Goal: Information Seeking & Learning: Find specific fact

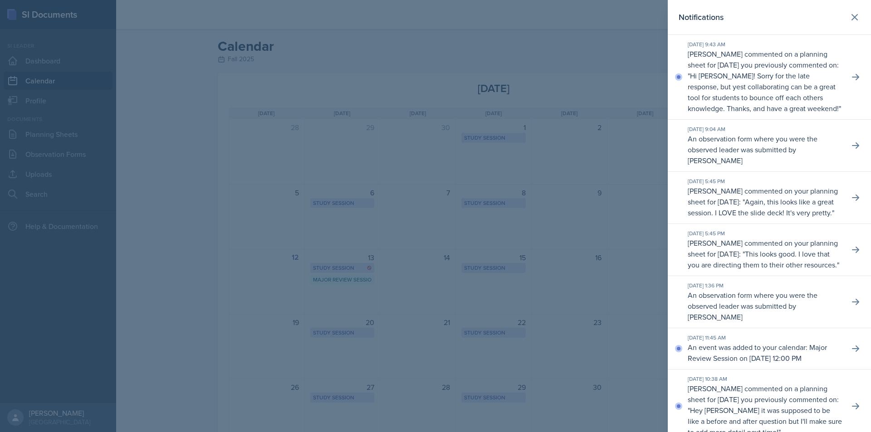
click at [859, 78] on div "[DATE] 9:43 AM [PERSON_NAME] commented on a planning sheet for [DATE] you previ…" at bounding box center [769, 77] width 203 height 85
click at [857, 78] on div "[DATE] 9:43 AM [PERSON_NAME] commented on a planning sheet for [DATE] you previ…" at bounding box center [769, 77] width 203 height 85
click at [852, 78] on icon at bounding box center [855, 77] width 9 height 9
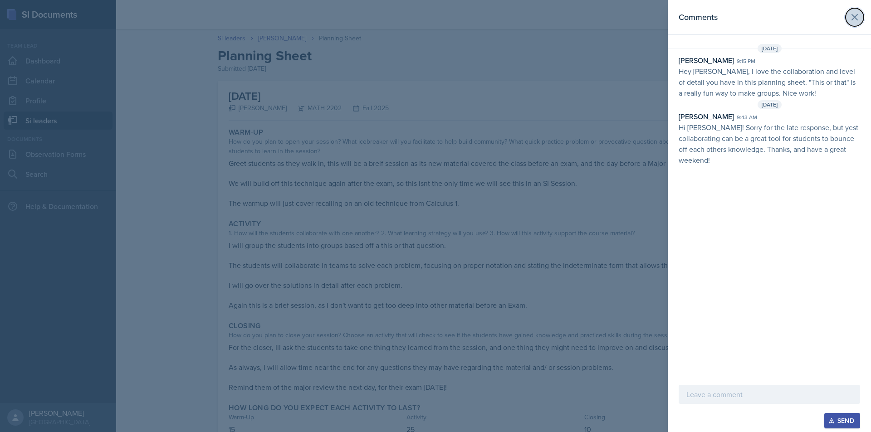
click at [854, 24] on button at bounding box center [854, 17] width 18 height 18
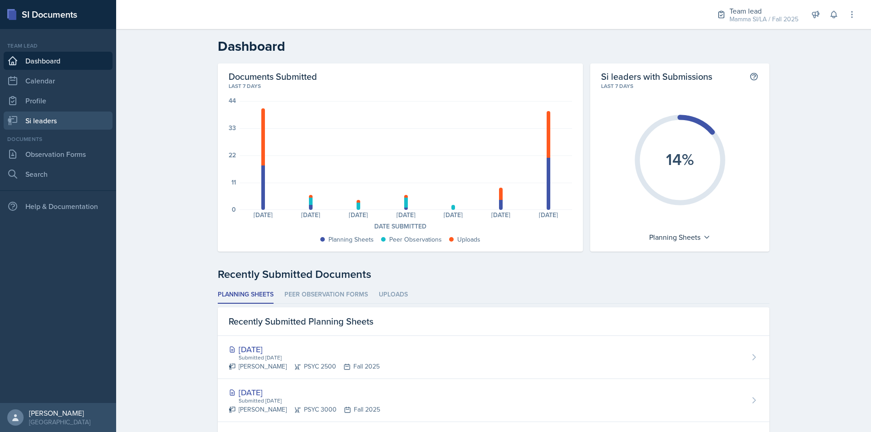
click at [68, 118] on link "Si leaders" at bounding box center [58, 121] width 109 height 18
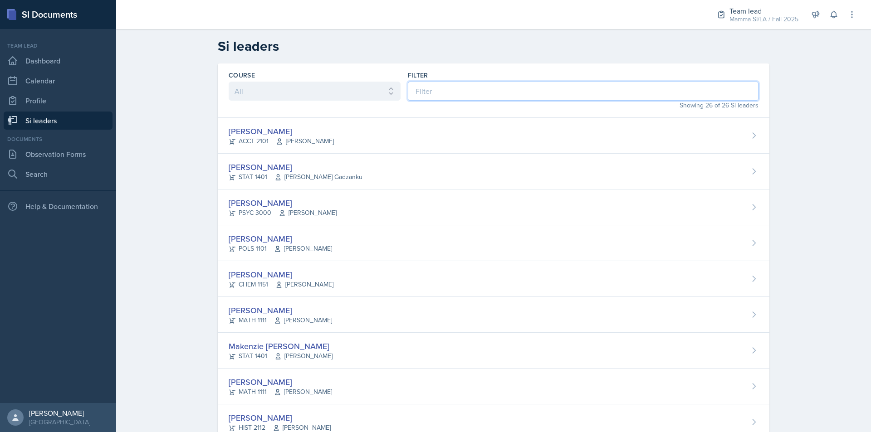
click at [482, 92] on input at bounding box center [583, 91] width 351 height 19
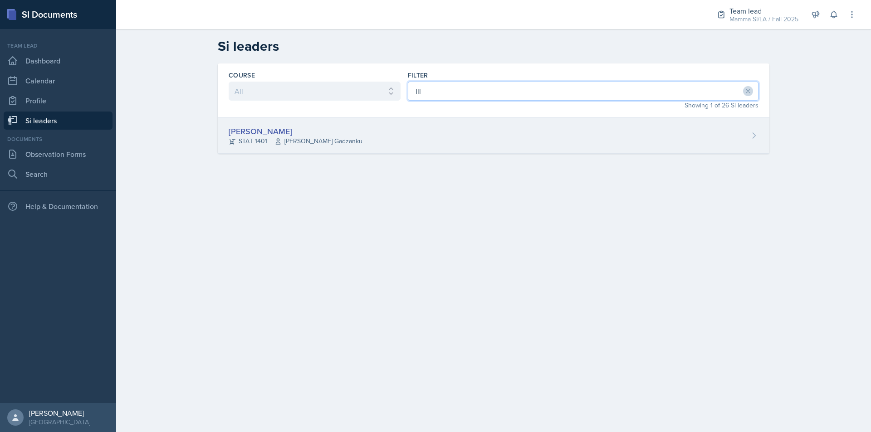
type input "lil"
click at [528, 140] on div "Lilly Adan STAT 1401 Livingstone Gadzanku" at bounding box center [493, 136] width 551 height 36
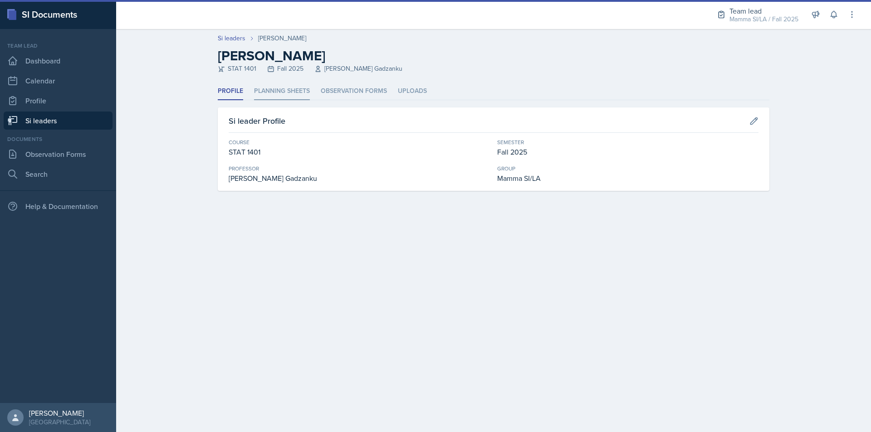
click at [308, 83] on li "Planning Sheets" at bounding box center [282, 92] width 56 height 18
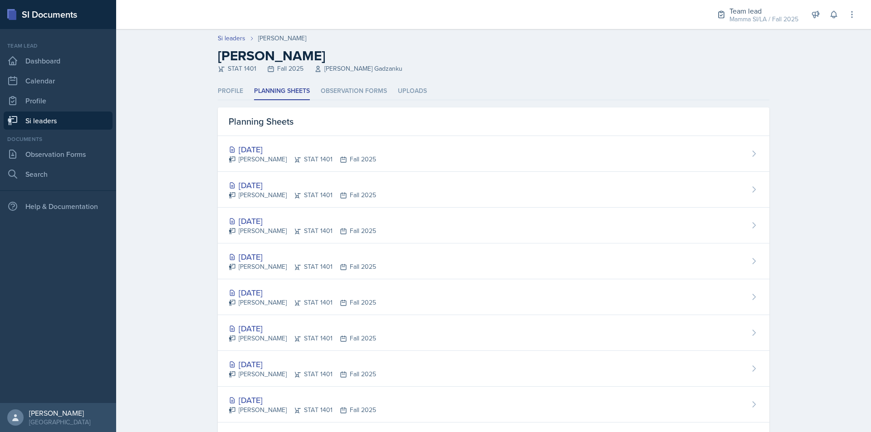
click at [91, 112] on link "Si leaders" at bounding box center [58, 121] width 109 height 18
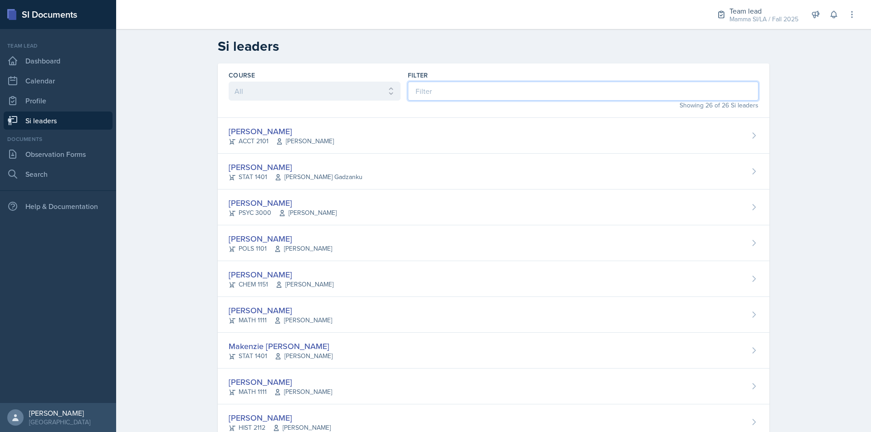
click at [439, 100] on input at bounding box center [583, 91] width 351 height 19
click at [441, 98] on input at bounding box center [583, 91] width 351 height 19
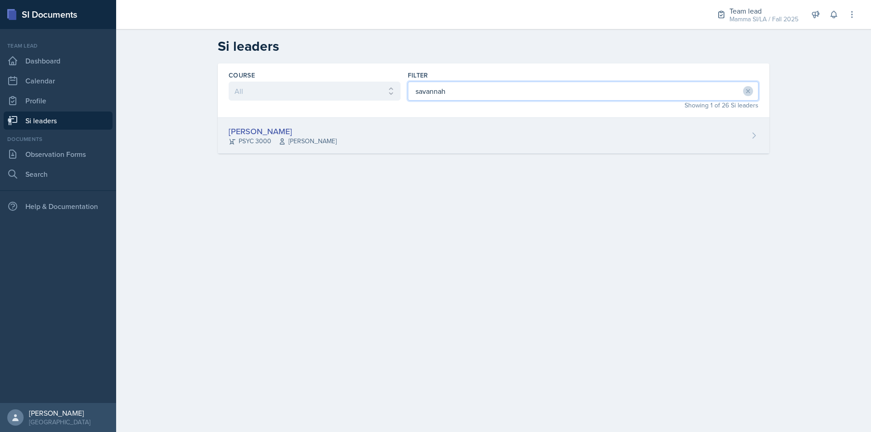
type input "savannah"
click at [412, 132] on div "Savannah Barnhart PSYC 3000 Hansol Rheem" at bounding box center [493, 136] width 551 height 36
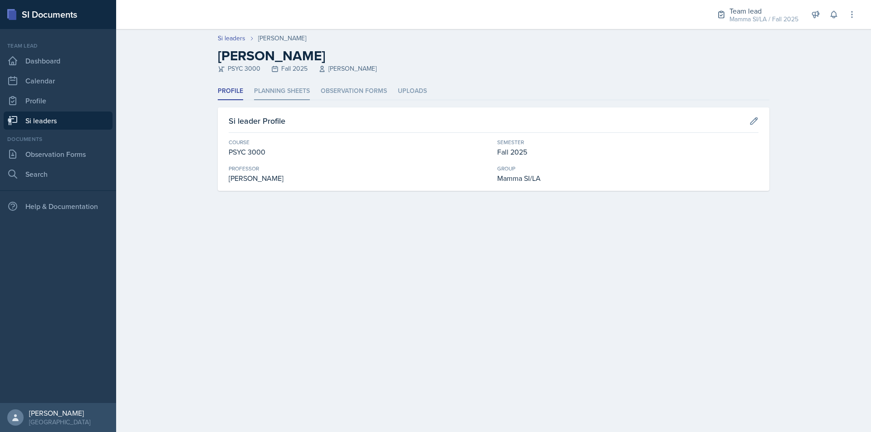
click at [278, 84] on li "Planning Sheets" at bounding box center [282, 92] width 56 height 18
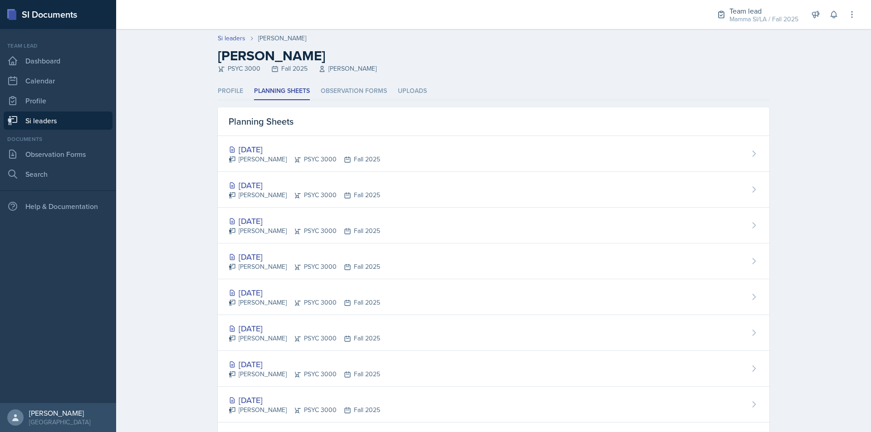
drag, startPoint x: 73, startPoint y: 122, endPoint x: 80, endPoint y: 122, distance: 6.8
click at [73, 122] on link "Si leaders" at bounding box center [58, 121] width 109 height 18
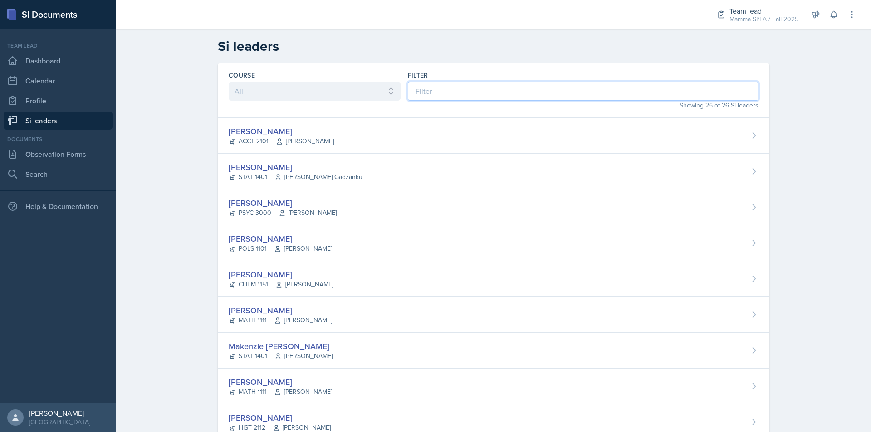
click at [426, 84] on input at bounding box center [583, 91] width 351 height 19
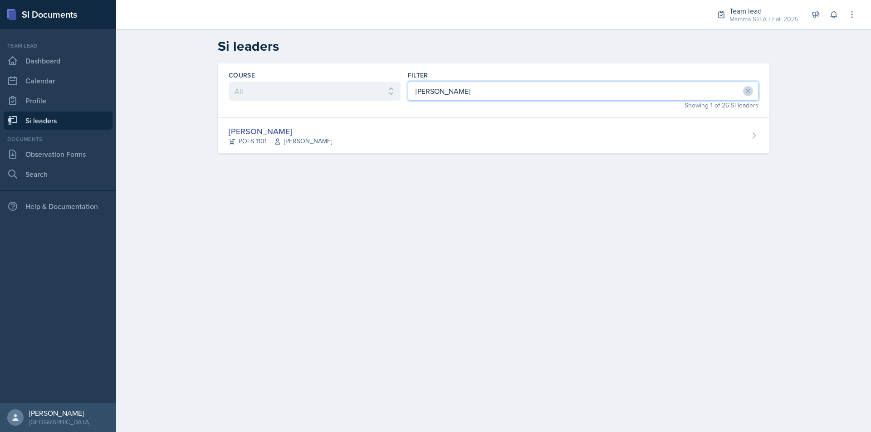
type input "jada"
click at [412, 159] on div "Course All ACCT 2101 ACCT 2102 ACCT 4050 ANTH 1102 ANTH 3301 ARCH 1000 ARCH 100…" at bounding box center [493, 119] width 581 height 112
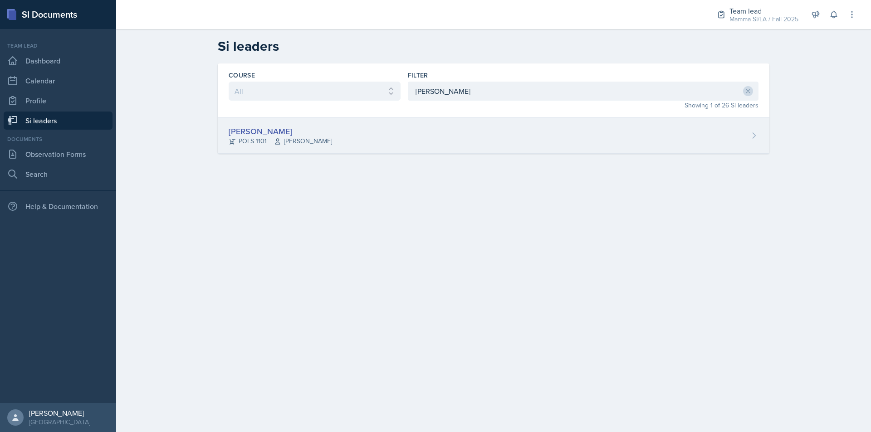
click at [418, 138] on div "Jada Barronton POLS 1101 Semline Singleton" at bounding box center [493, 136] width 551 height 36
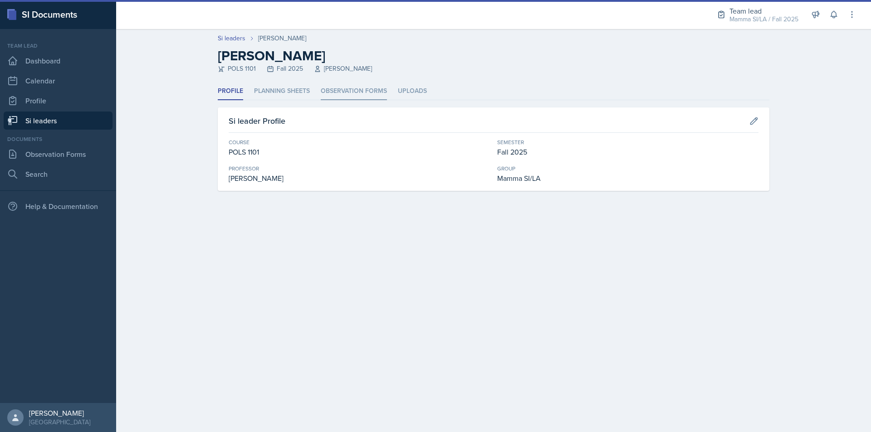
click at [345, 87] on li "Observation Forms" at bounding box center [354, 92] width 66 height 18
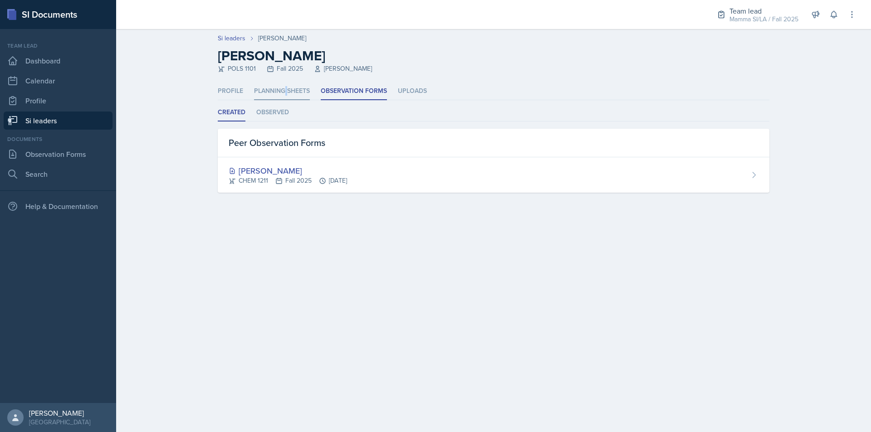
click at [284, 90] on li "Planning Sheets" at bounding box center [282, 92] width 56 height 18
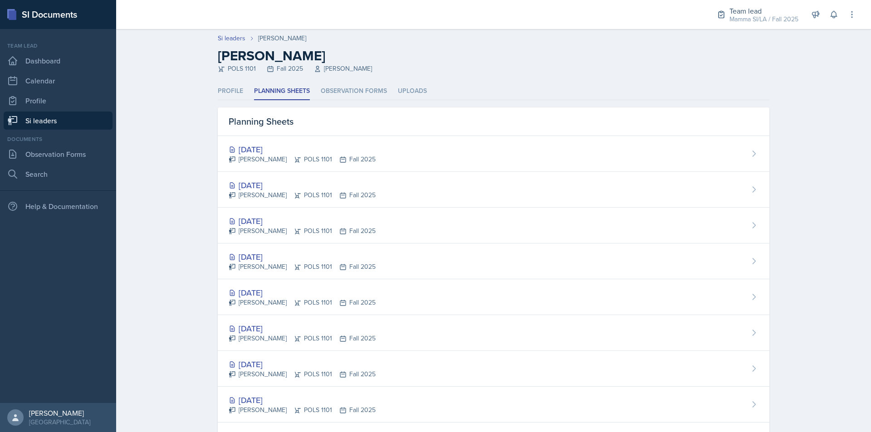
click at [289, 100] on div "Profile Planning Sheets Observation Forms Uploads Profile Planning Sheets Obser…" at bounding box center [493, 288] width 551 height 411
click at [69, 125] on link "Si leaders" at bounding box center [58, 121] width 109 height 18
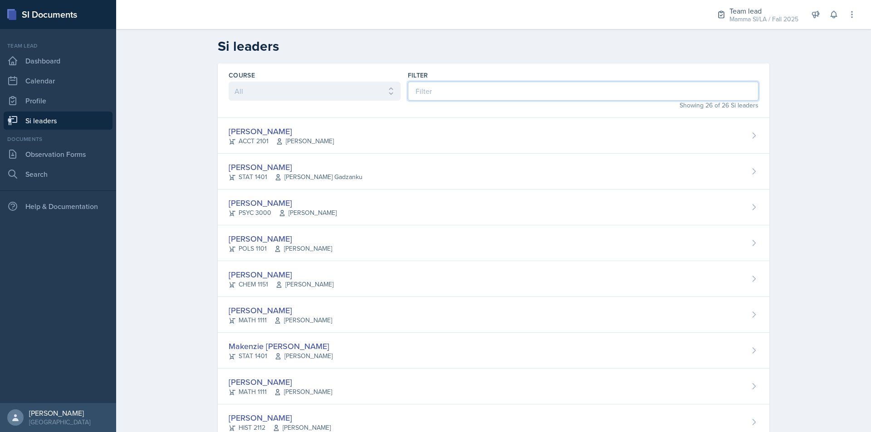
click at [449, 96] on input at bounding box center [583, 91] width 351 height 19
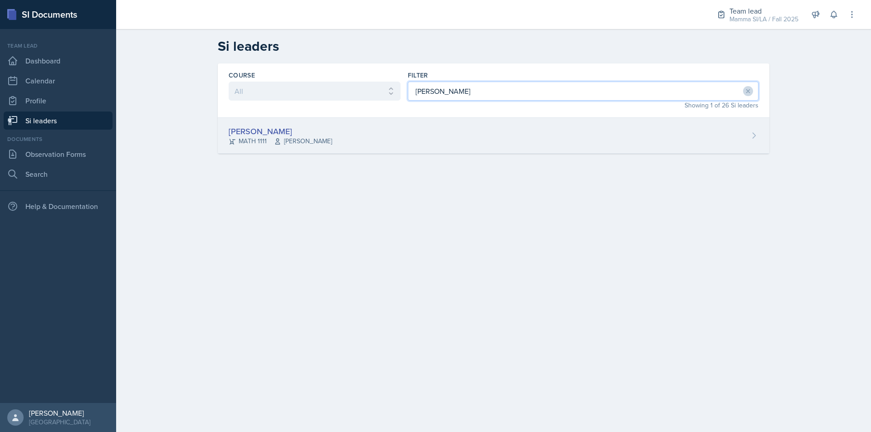
type input "myrie"
click at [342, 150] on div "Myrie Blacksher MATH 1111 Robert Burnham" at bounding box center [493, 136] width 551 height 36
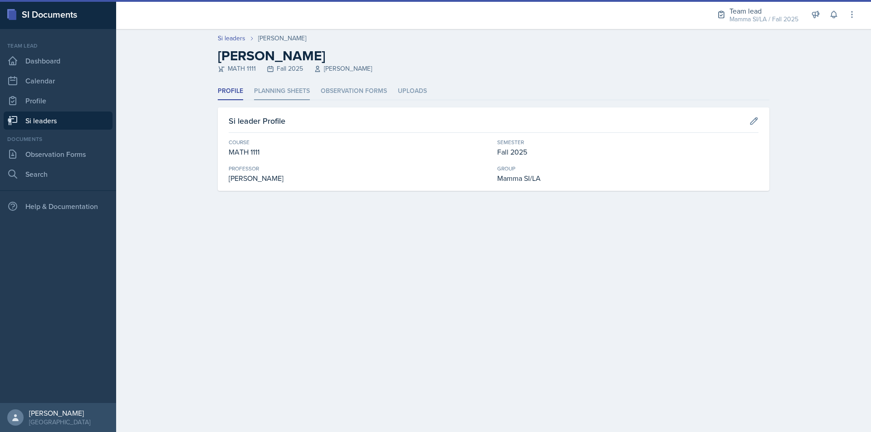
click at [274, 93] on li "Planning Sheets" at bounding box center [282, 92] width 56 height 18
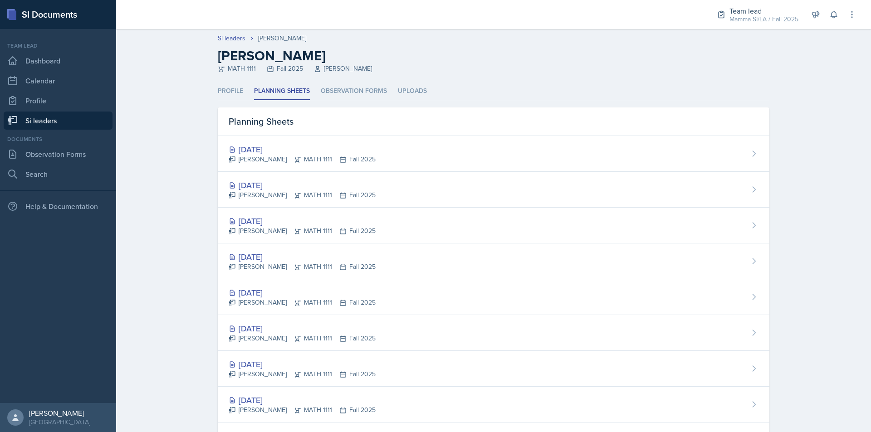
drag, startPoint x: 55, startPoint y: 122, endPoint x: 81, endPoint y: 123, distance: 25.9
click at [55, 122] on link "Si leaders" at bounding box center [58, 121] width 109 height 18
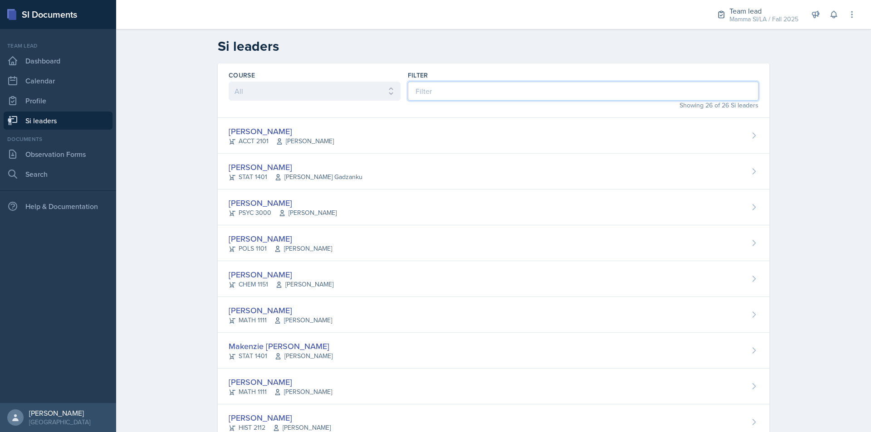
click at [483, 94] on input at bounding box center [583, 91] width 351 height 19
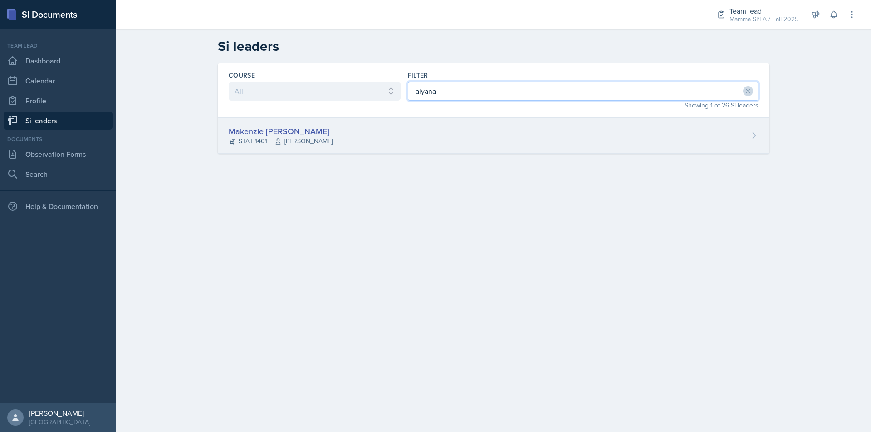
type input "aiyana"
click at [434, 126] on div "Makenzie Aiyana Brown STAT 1401 Susan Hardy" at bounding box center [493, 136] width 551 height 36
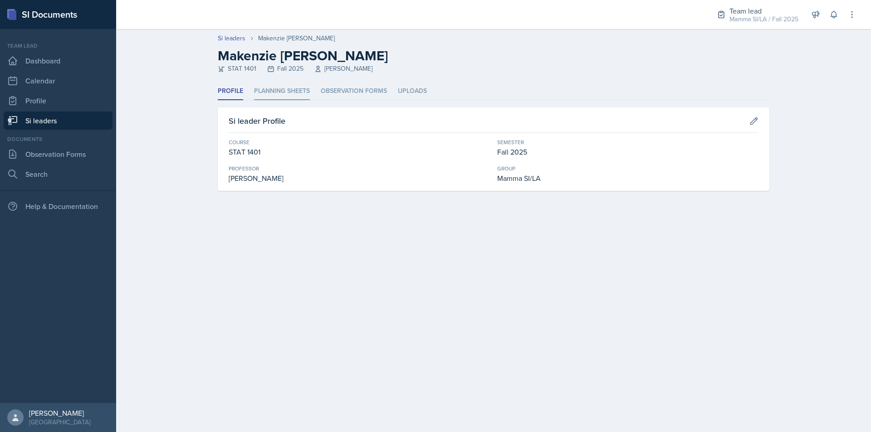
click at [291, 86] on li "Planning Sheets" at bounding box center [282, 92] width 56 height 18
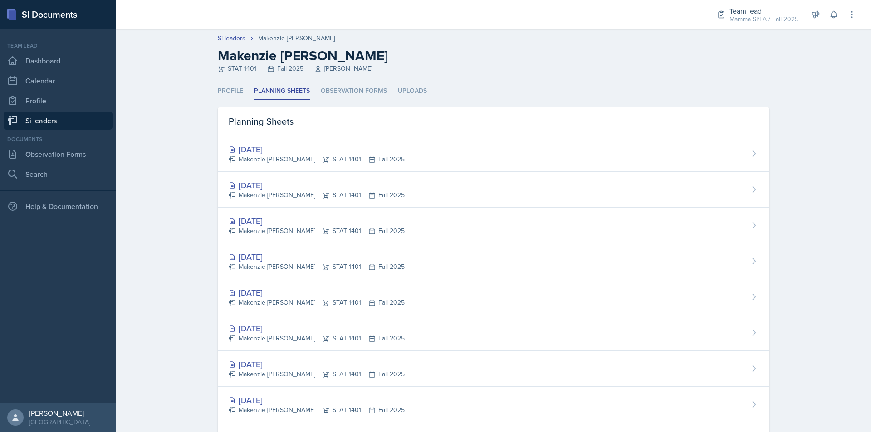
click at [63, 120] on link "Si leaders" at bounding box center [58, 121] width 109 height 18
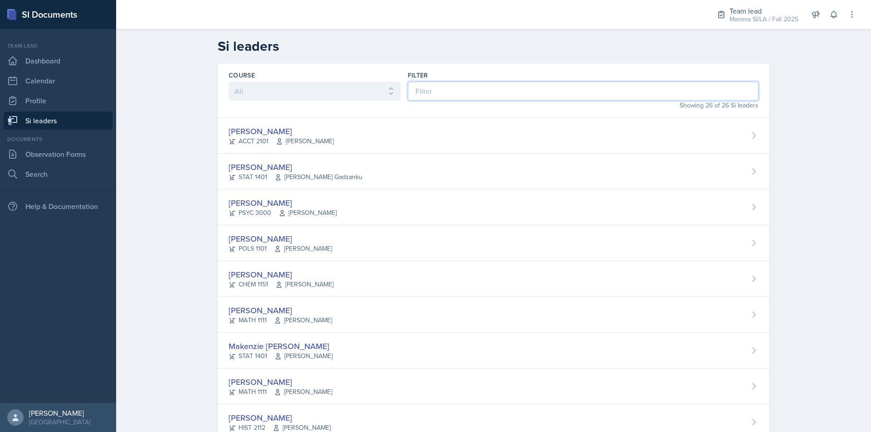
click at [426, 96] on input at bounding box center [583, 91] width 351 height 19
type input "m"
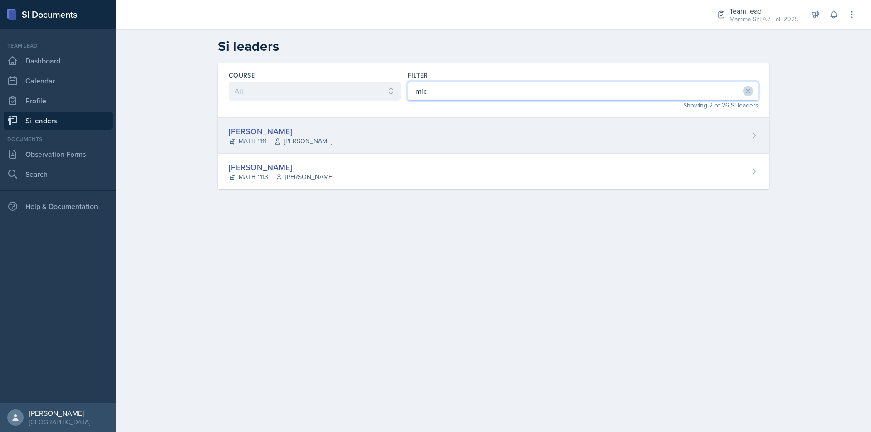
type input "mic"
click at [348, 132] on div "Micayla Courtland MATH 1111 Brandi Dinkins" at bounding box center [493, 136] width 551 height 36
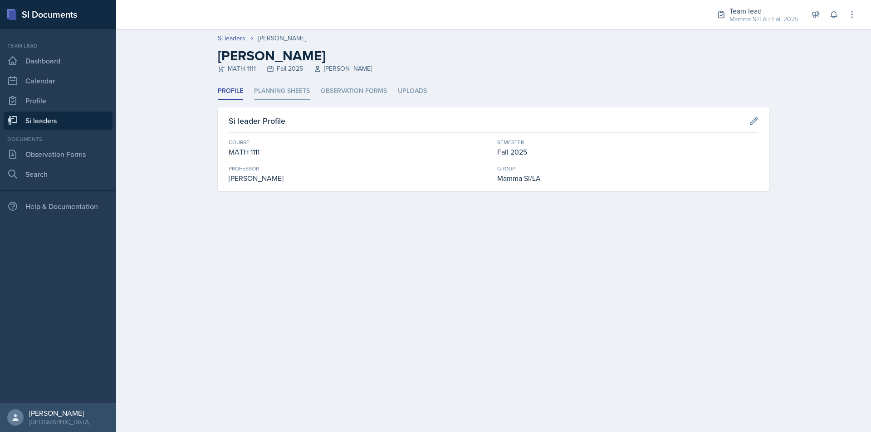
click at [286, 97] on li "Planning Sheets" at bounding box center [282, 92] width 56 height 18
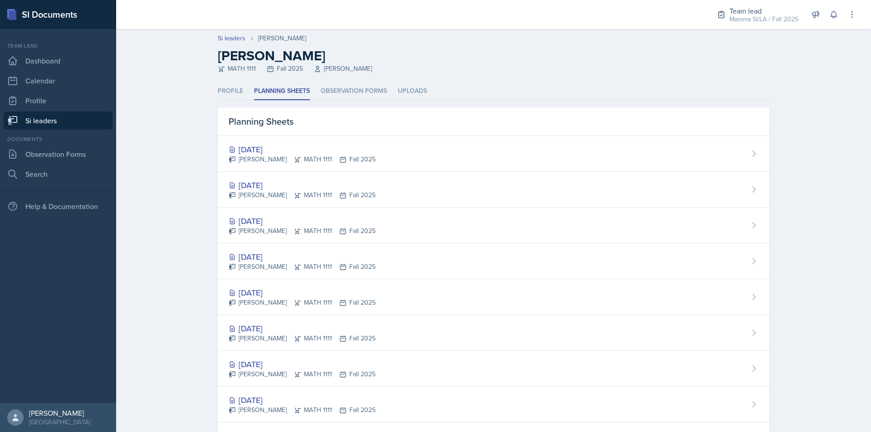
drag, startPoint x: 51, startPoint y: 122, endPoint x: 59, endPoint y: 122, distance: 8.6
click at [51, 122] on link "Si leaders" at bounding box center [58, 121] width 109 height 18
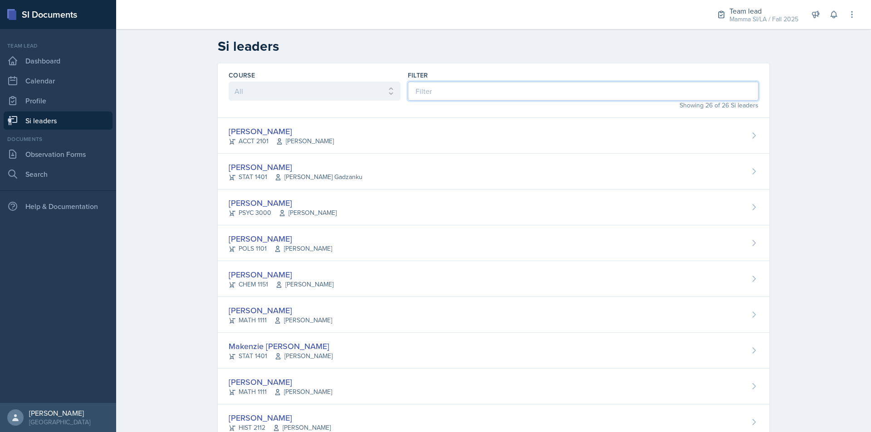
click at [424, 91] on input at bounding box center [583, 91] width 351 height 19
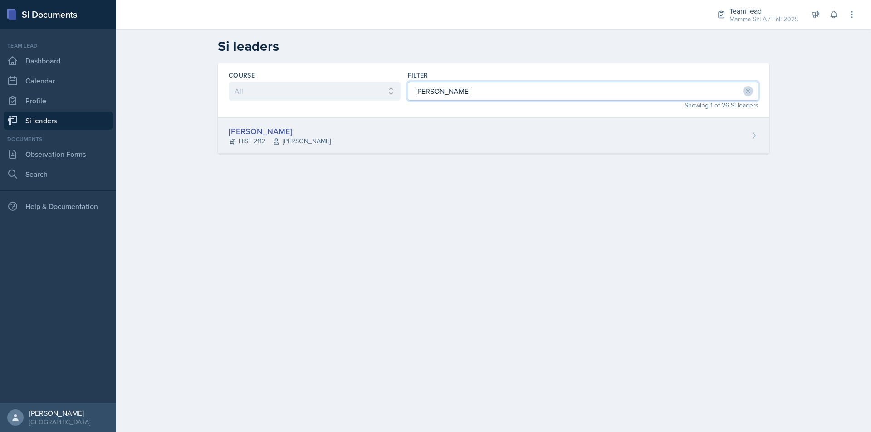
type input "tanner"
click at [433, 129] on div "Tanner Deckard HIST 2112 Irene Way" at bounding box center [493, 136] width 551 height 36
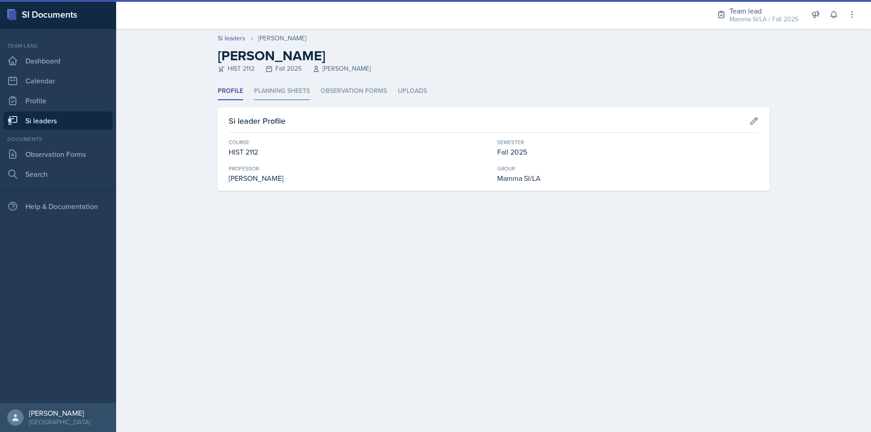
click at [279, 95] on li "Planning Sheets" at bounding box center [282, 92] width 56 height 18
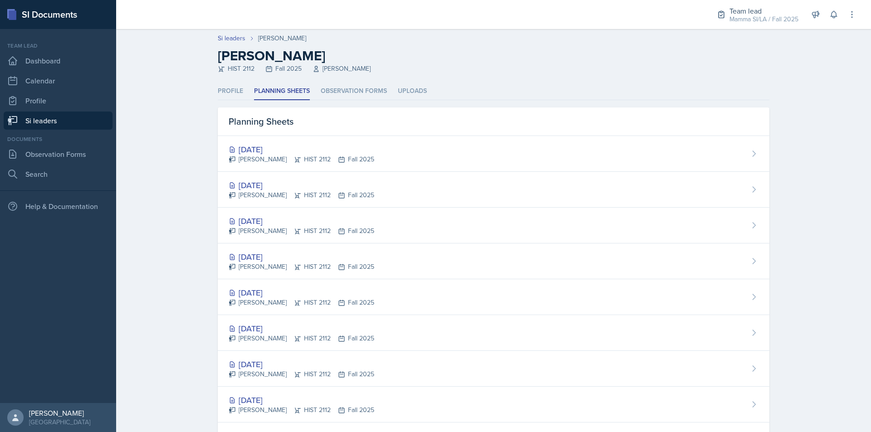
click at [55, 120] on link "Si leaders" at bounding box center [58, 121] width 109 height 18
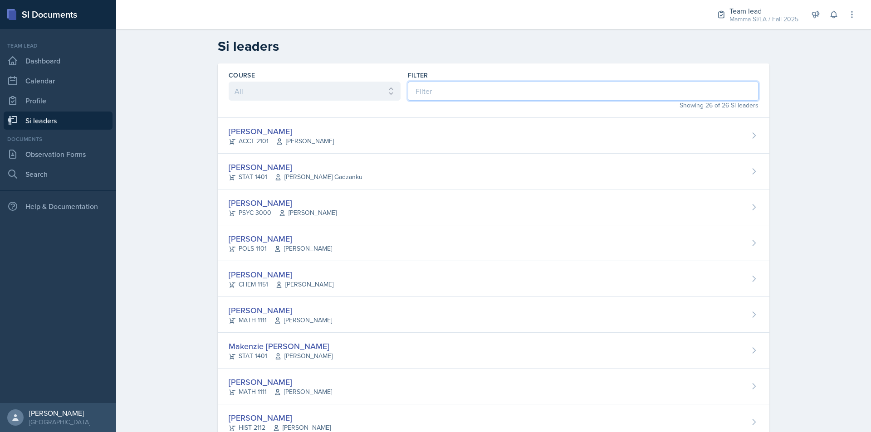
click at [471, 92] on input at bounding box center [583, 91] width 351 height 19
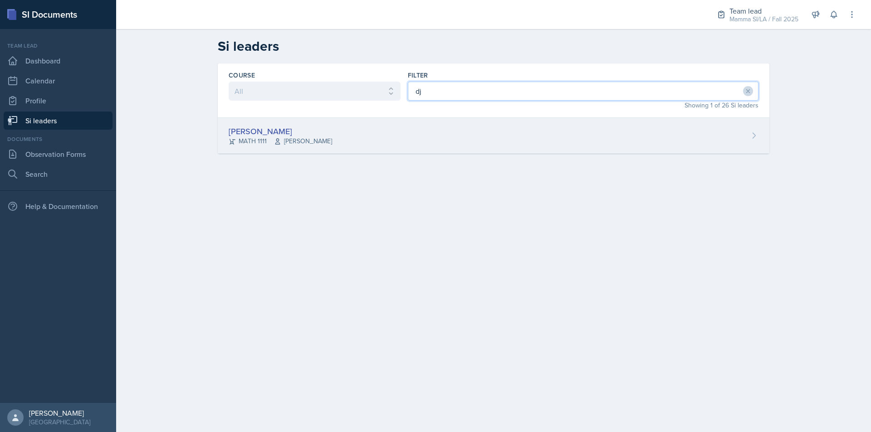
type input "dj"
click at [432, 142] on div "DJ Edwards MATH 1111 Symon Kimitei" at bounding box center [493, 136] width 551 height 36
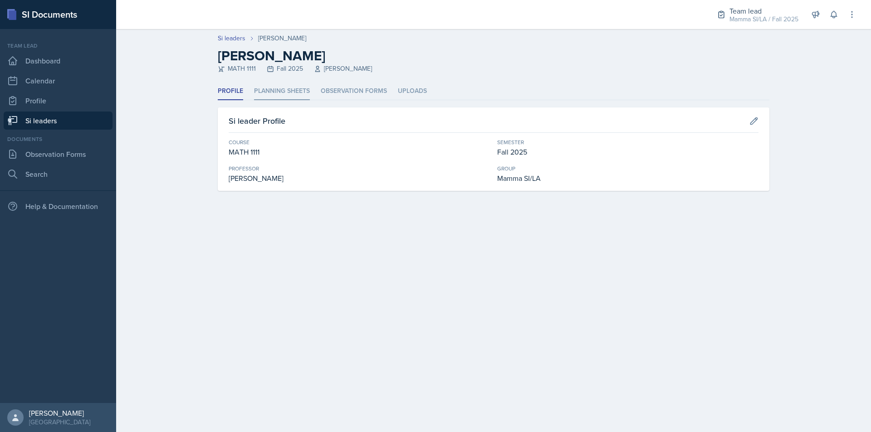
click at [293, 87] on li "Planning Sheets" at bounding box center [282, 92] width 56 height 18
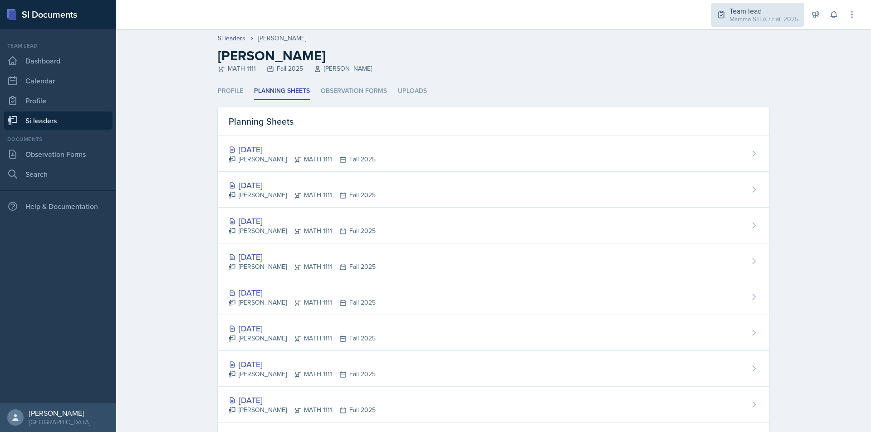
click at [729, 17] on div "Mamma SI/LA / Fall 2025" at bounding box center [763, 20] width 69 height 10
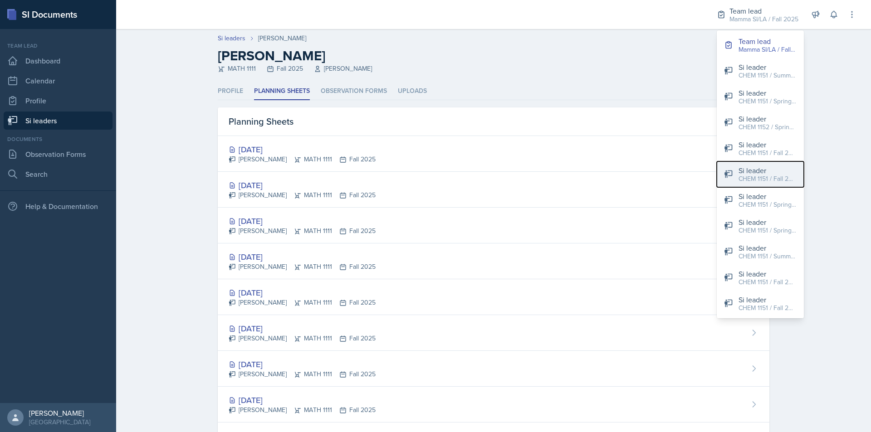
click at [790, 180] on div "CHEM 1151 / Fall 2025" at bounding box center [767, 179] width 58 height 10
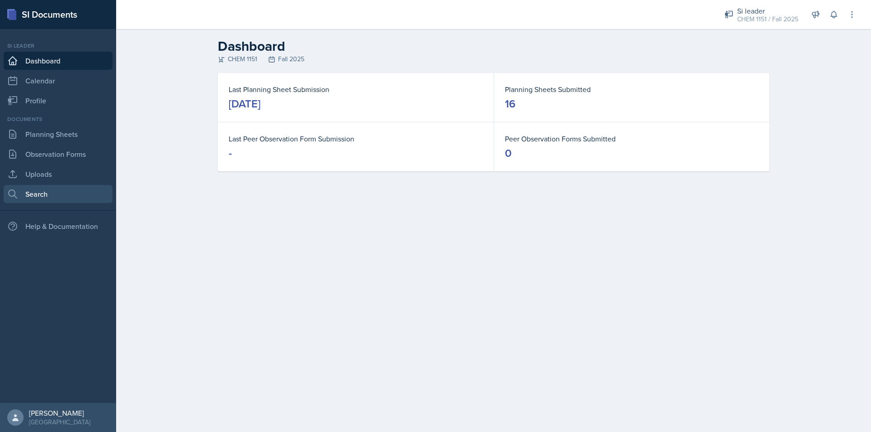
click at [89, 189] on link "Search" at bounding box center [58, 194] width 109 height 18
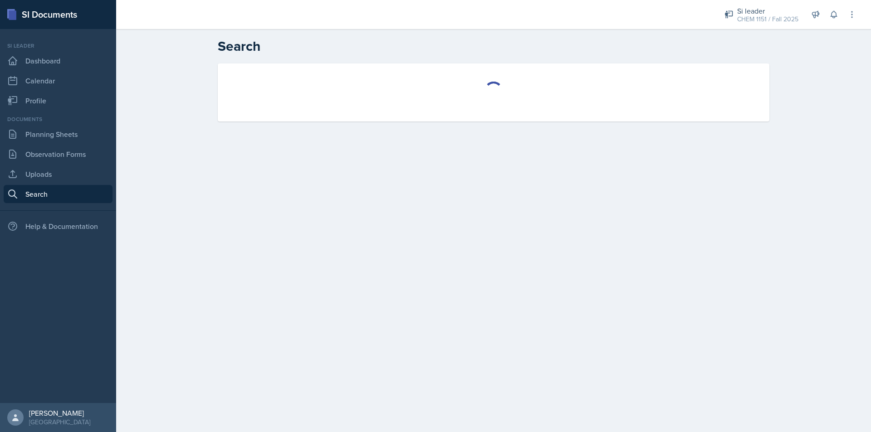
select select "all"
select select "1"
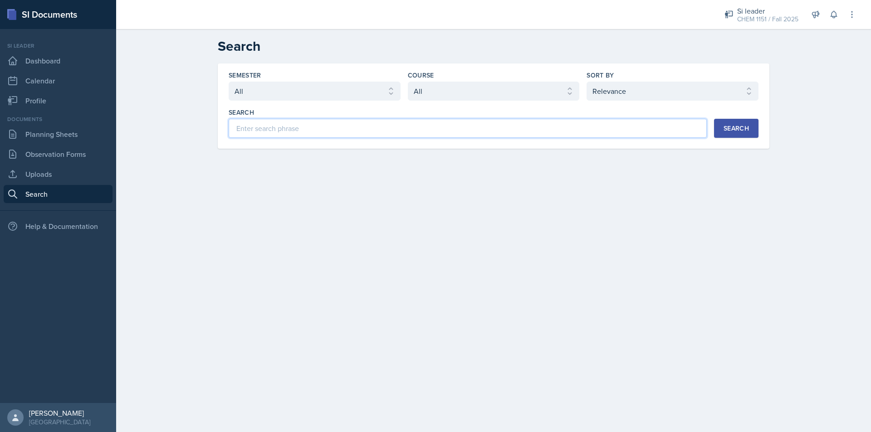
click at [315, 131] on input at bounding box center [468, 128] width 478 height 19
click at [422, 91] on select "Select course All ACCT 2101 ACCT 2102 ACCT 4050 ANTH 1102 ANTH 3301 ARCH 1000 A…" at bounding box center [494, 91] width 172 height 19
select select "4fdbbe39-d6cc-4816-a3be-f2a887b9c80e"
click at [408, 82] on select "Select course All ACCT 2101 ACCT 2102 ACCT 4050 ANTH 1102 ANTH 3301 ARCH 1000 A…" at bounding box center [494, 91] width 172 height 19
click at [448, 128] on input at bounding box center [468, 128] width 478 height 19
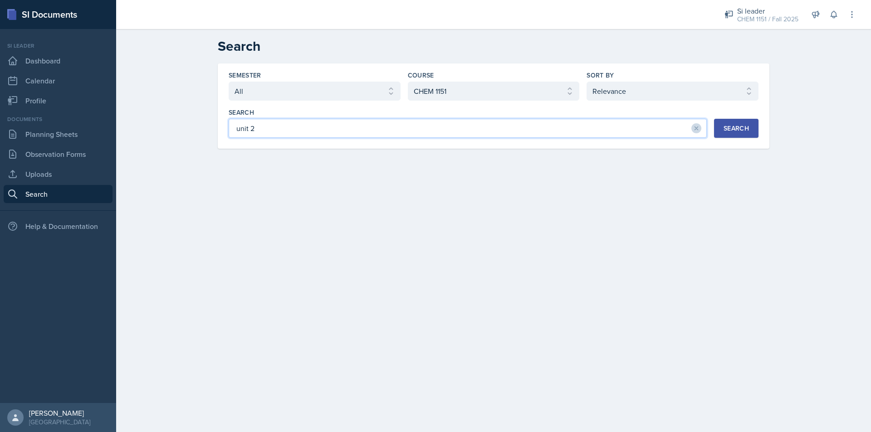
type input "unit 2"
click at [751, 127] on button "Search" at bounding box center [736, 128] width 44 height 19
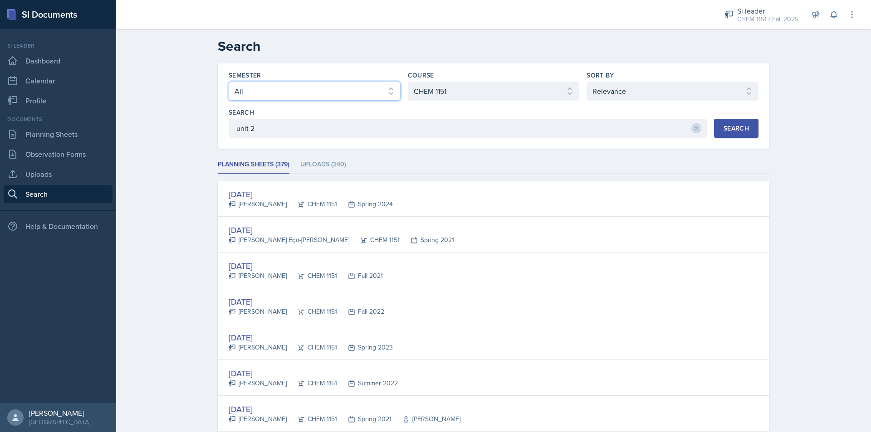
click at [264, 92] on select "Select semester All Fall 2025 Summer 2025 Spring 2025 Fall 2024 Summer 2024 Spr…" at bounding box center [315, 91] width 172 height 19
select select "e2039551-f485-4c1b-a525-5b9893bb04c4"
click at [229, 82] on select "Select semester All Fall 2025 Summer 2025 Spring 2025 Fall 2024 Summer 2024 Spr…" at bounding box center [315, 91] width 172 height 19
click at [751, 124] on button "Search" at bounding box center [736, 128] width 44 height 19
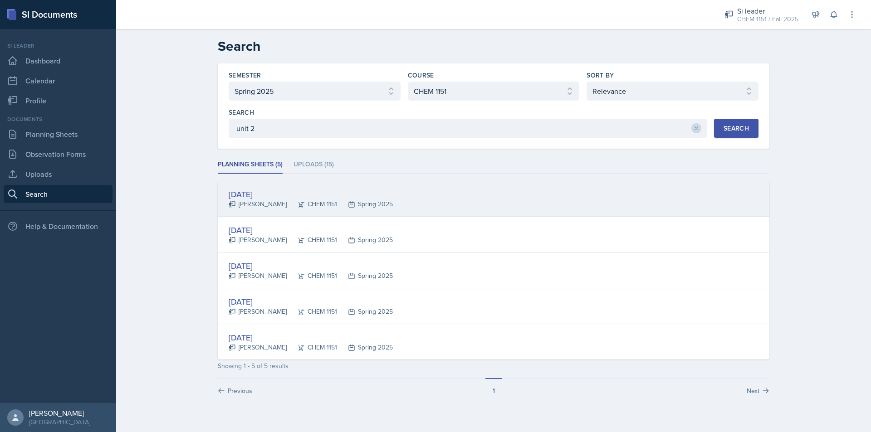
click at [351, 204] on div "Spring 2025" at bounding box center [365, 205] width 56 height 10
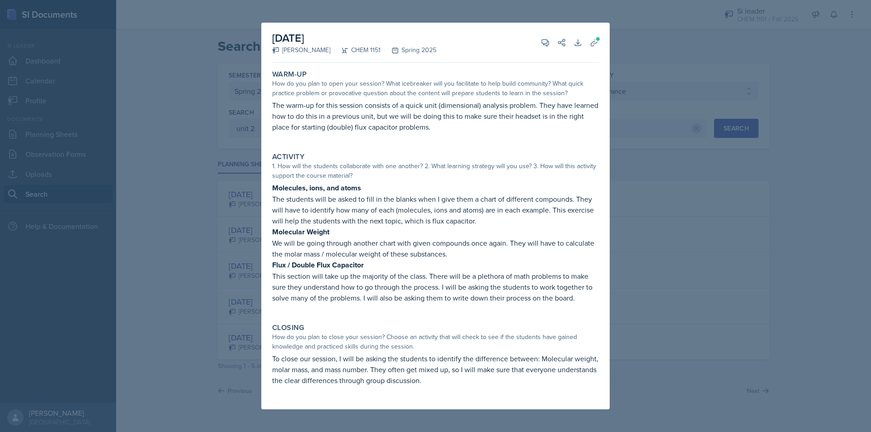
click at [194, 197] on div at bounding box center [435, 216] width 871 height 432
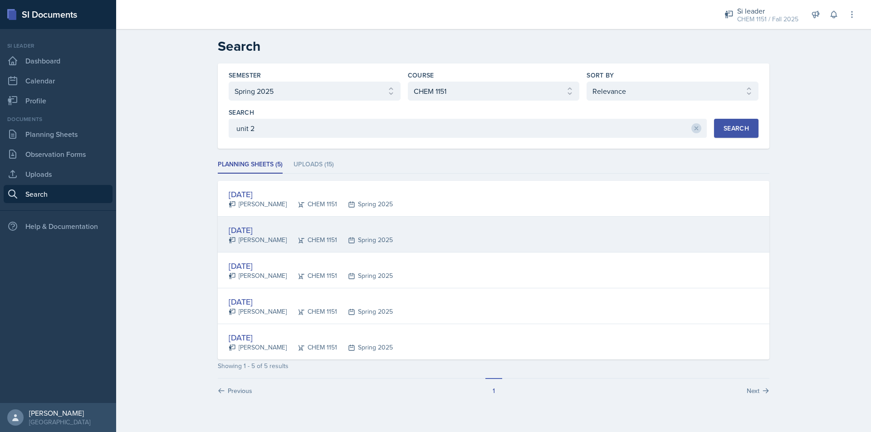
click at [276, 240] on div "[PERSON_NAME]" at bounding box center [258, 240] width 58 height 10
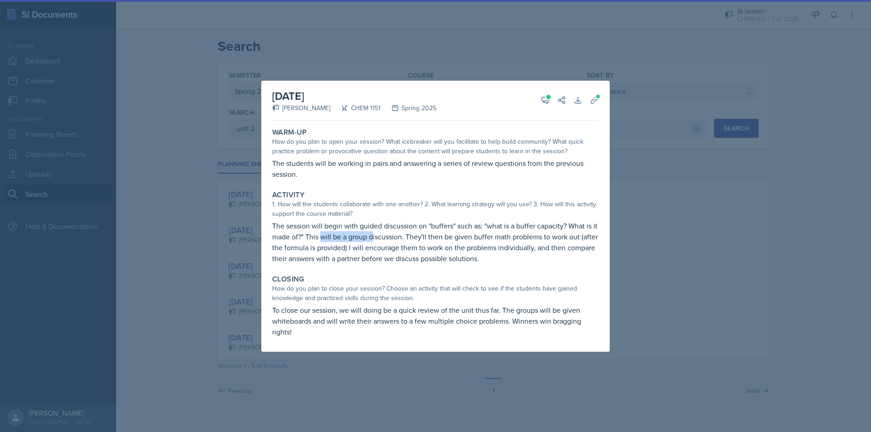
drag, startPoint x: 323, startPoint y: 232, endPoint x: 385, endPoint y: 237, distance: 61.9
click at [381, 237] on p "The session will begin with guided discussion on "buffers" such as: "what is a …" at bounding box center [435, 242] width 327 height 44
click at [385, 237] on p "The session will begin with guided discussion on "buffers" such as: "what is a …" at bounding box center [435, 242] width 327 height 44
drag, startPoint x: 384, startPoint y: 237, endPoint x: 425, endPoint y: 240, distance: 41.4
click at [414, 240] on p "The session will begin with guided discussion on "buffers" such as: "what is a …" at bounding box center [435, 242] width 327 height 44
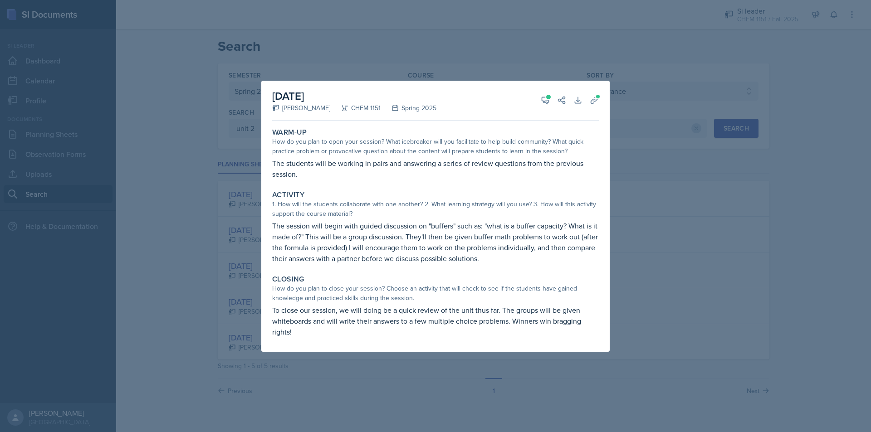
click at [428, 240] on p "The session will begin with guided discussion on "buffers" such as: "what is a …" at bounding box center [435, 242] width 327 height 44
click at [199, 240] on div at bounding box center [435, 216] width 871 height 432
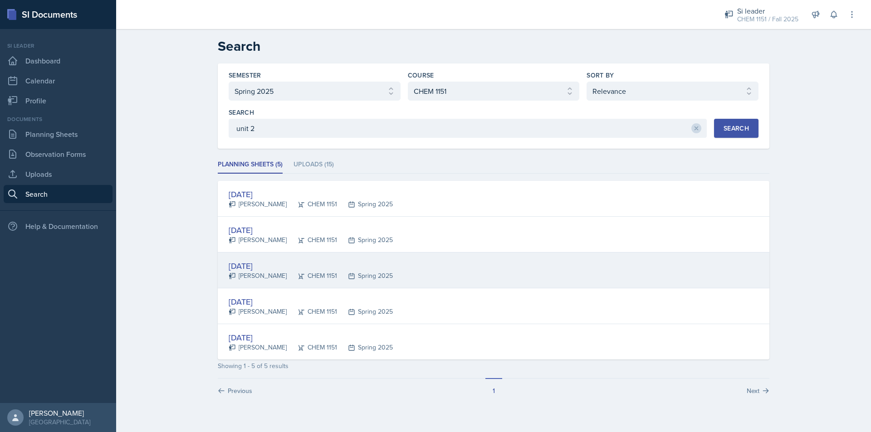
click at [275, 267] on div "Apr 7th, 2025" at bounding box center [311, 266] width 164 height 12
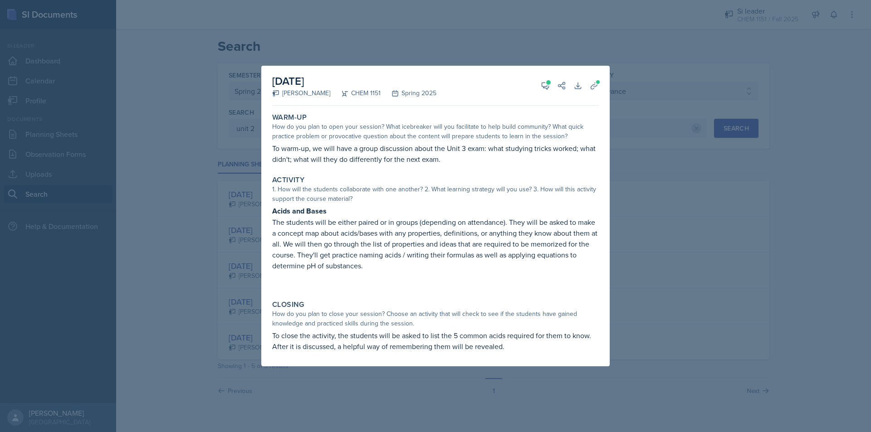
click at [233, 268] on div at bounding box center [435, 216] width 871 height 432
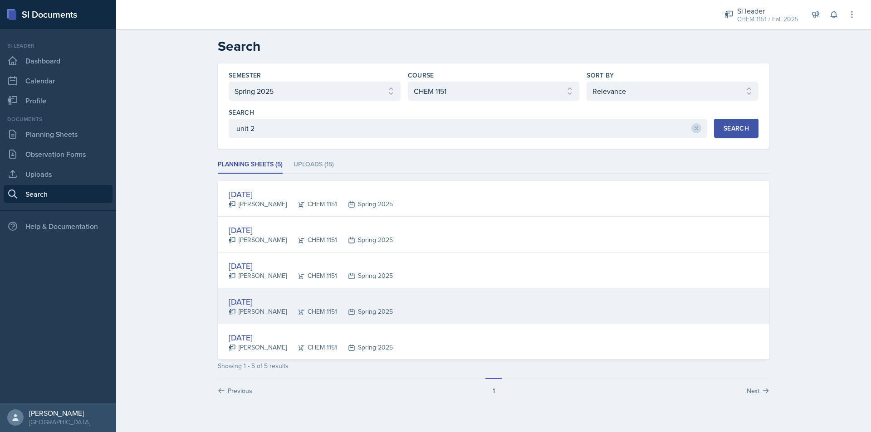
click at [273, 316] on div "[PERSON_NAME]" at bounding box center [258, 312] width 58 height 10
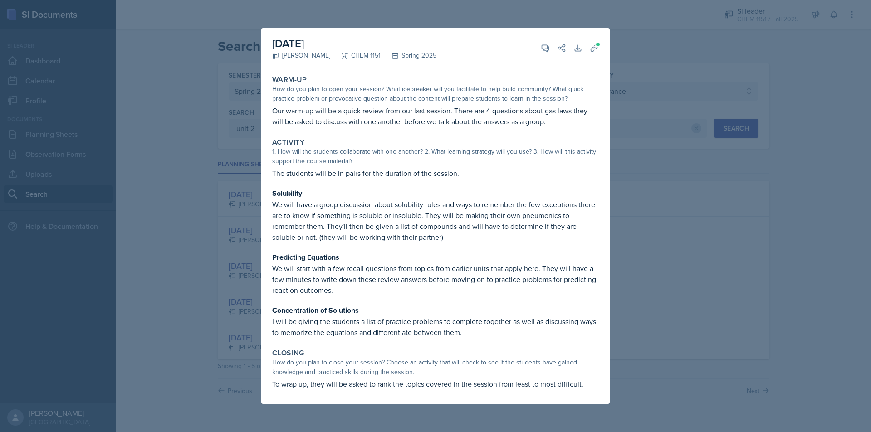
click at [236, 309] on div at bounding box center [435, 216] width 871 height 432
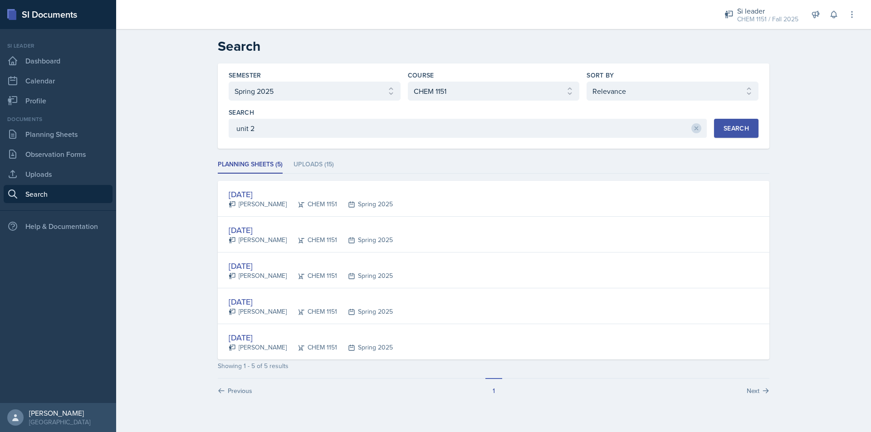
click at [249, 344] on div "[PERSON_NAME]" at bounding box center [258, 348] width 58 height 10
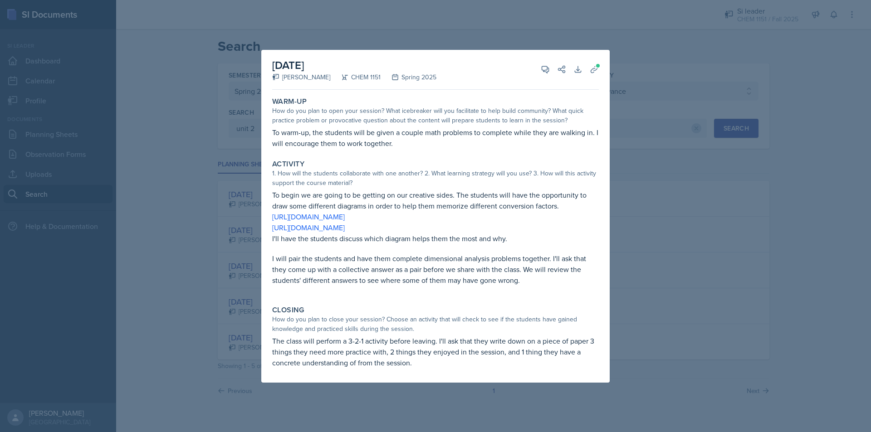
click at [248, 342] on div at bounding box center [435, 216] width 871 height 432
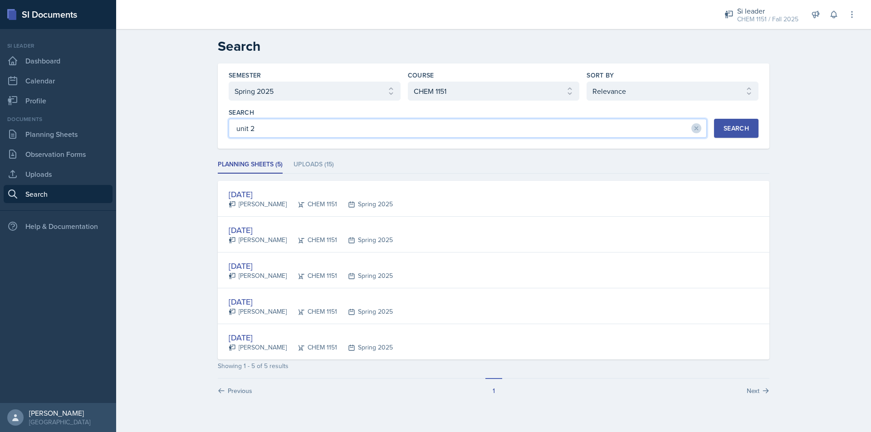
drag, startPoint x: 263, startPoint y: 129, endPoint x: 177, endPoint y: 129, distance: 86.2
click at [178, 129] on div "Search Semester Select semester All Fall 2025 Summer 2025 Spring 2025 Fall 2024…" at bounding box center [493, 223] width 755 height 388
type input "n"
type input "major review"
click at [754, 108] on div "Search major review Search" at bounding box center [494, 123] width 530 height 30
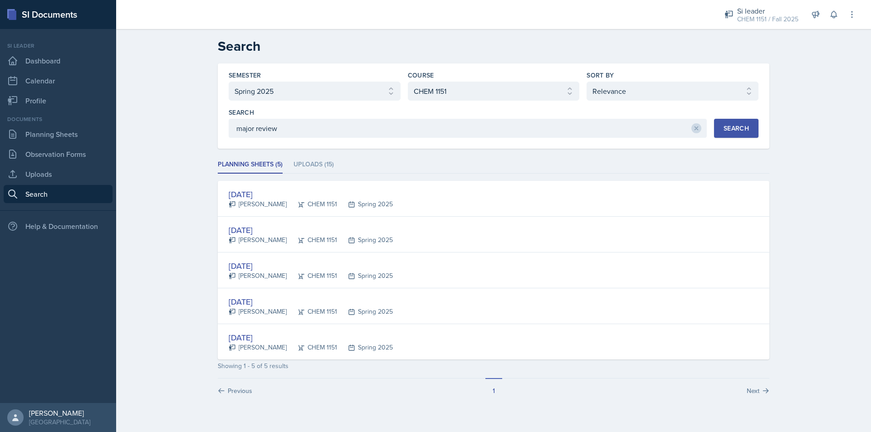
click at [754, 122] on button "Search" at bounding box center [736, 128] width 44 height 19
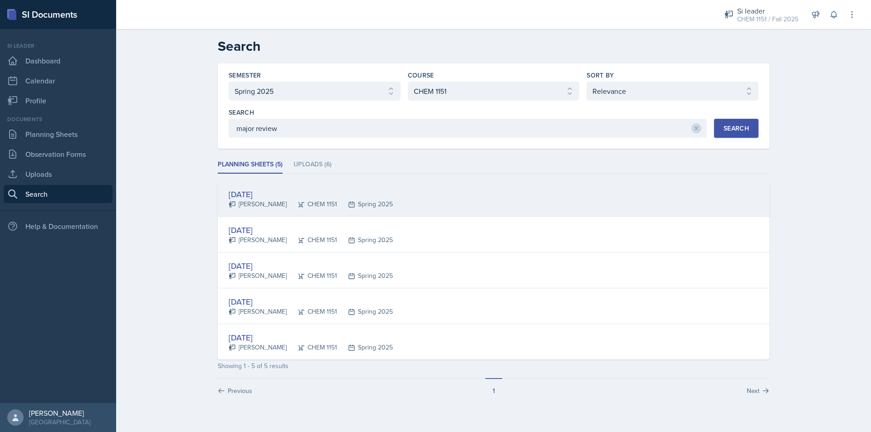
click at [337, 204] on div "Spring 2025" at bounding box center [365, 205] width 56 height 10
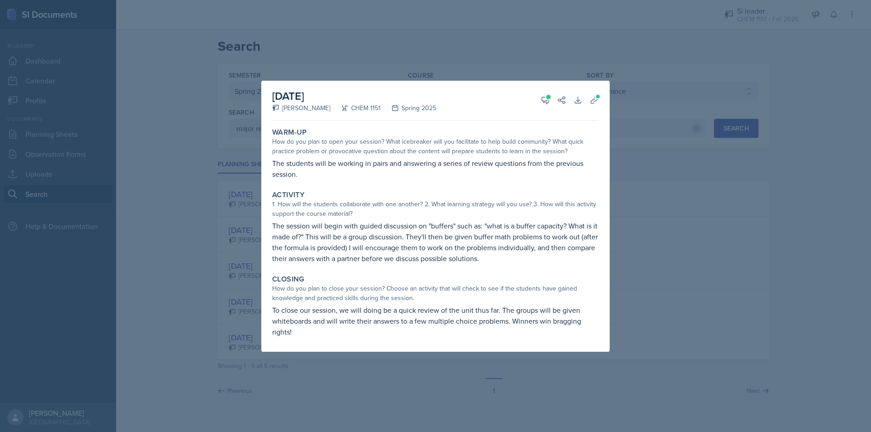
click at [236, 202] on div at bounding box center [435, 216] width 871 height 432
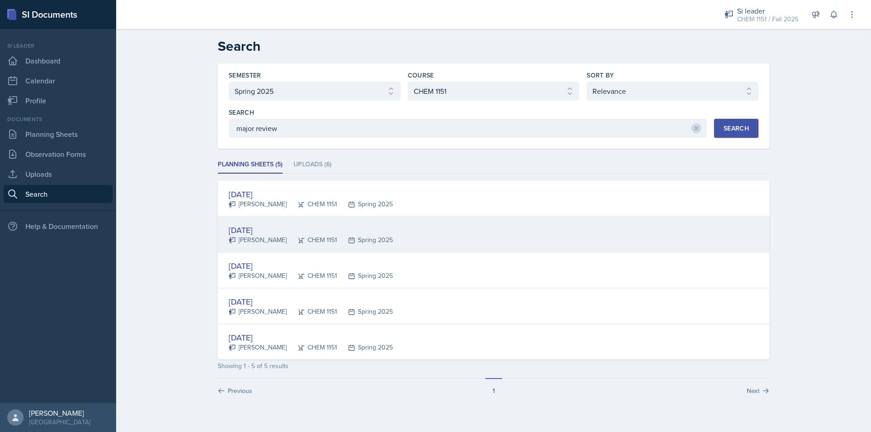
click at [263, 247] on div "Apr 16th, 2025 Kristy Bennett CHEM 1151 Spring 2025" at bounding box center [493, 235] width 551 height 36
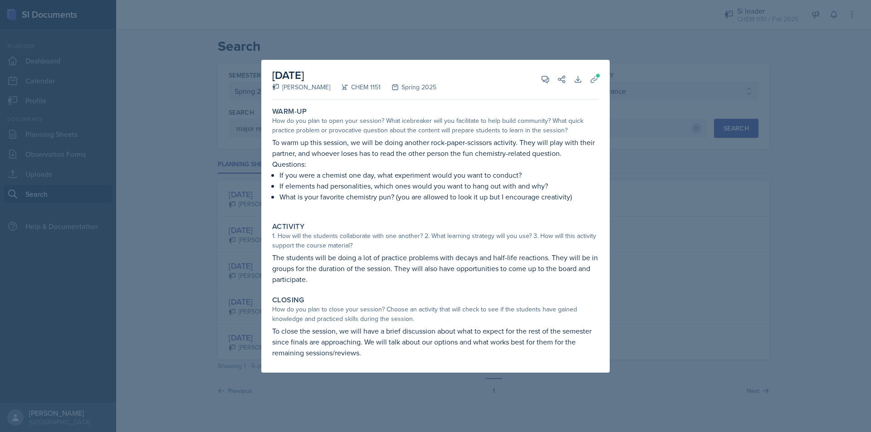
click at [242, 244] on div at bounding box center [435, 216] width 871 height 432
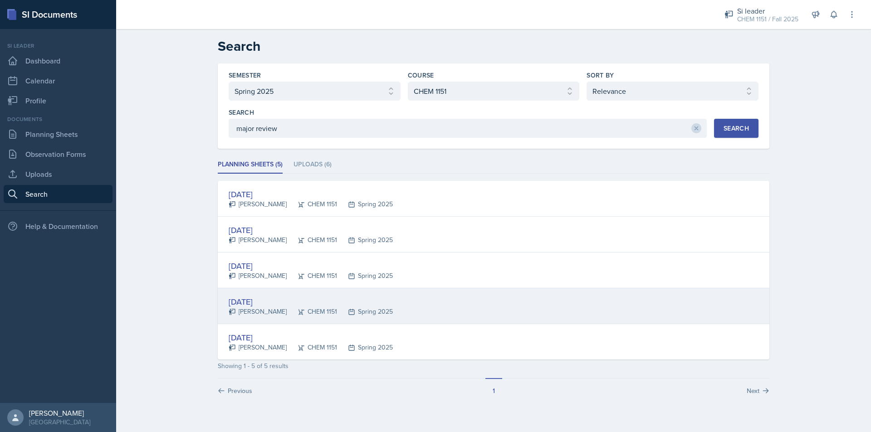
click at [260, 306] on div "Mar 24th, 2025" at bounding box center [311, 302] width 164 height 12
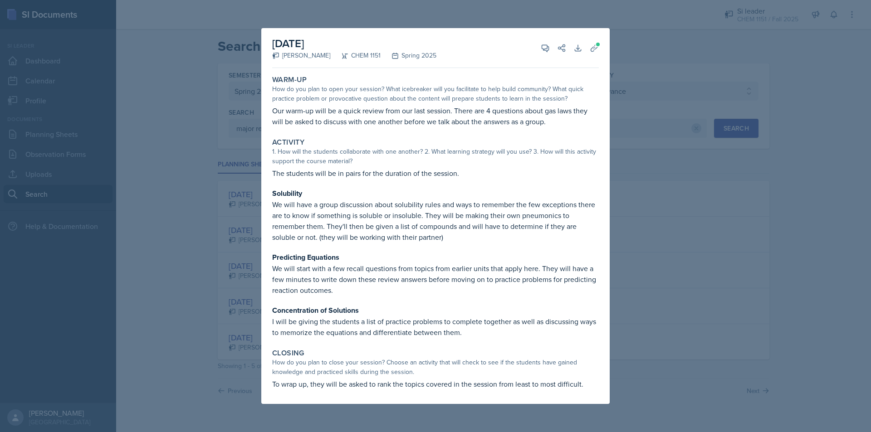
click at [224, 303] on div at bounding box center [435, 216] width 871 height 432
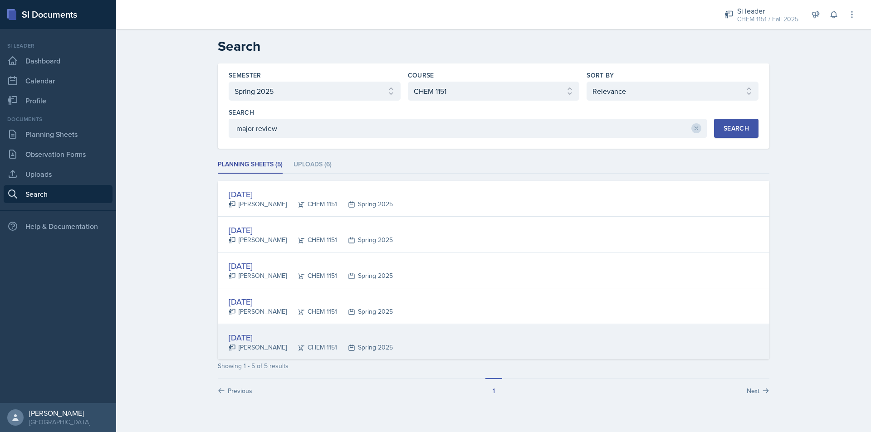
click at [269, 350] on div "[PERSON_NAME]" at bounding box center [258, 348] width 58 height 10
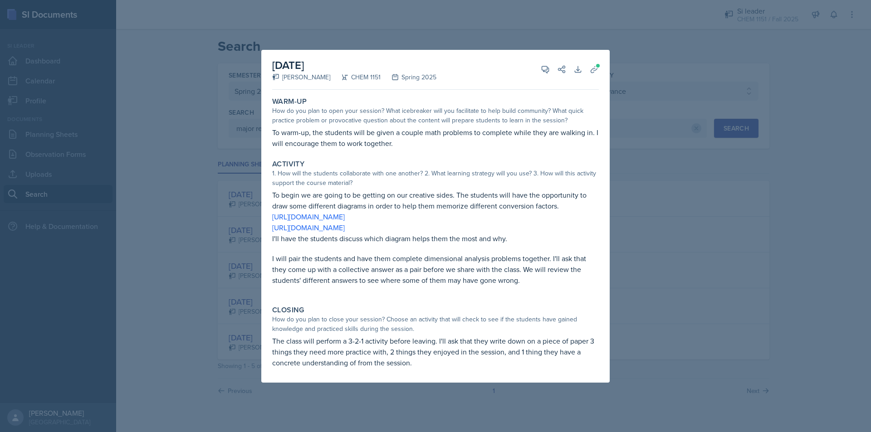
click at [241, 340] on div at bounding box center [435, 216] width 871 height 432
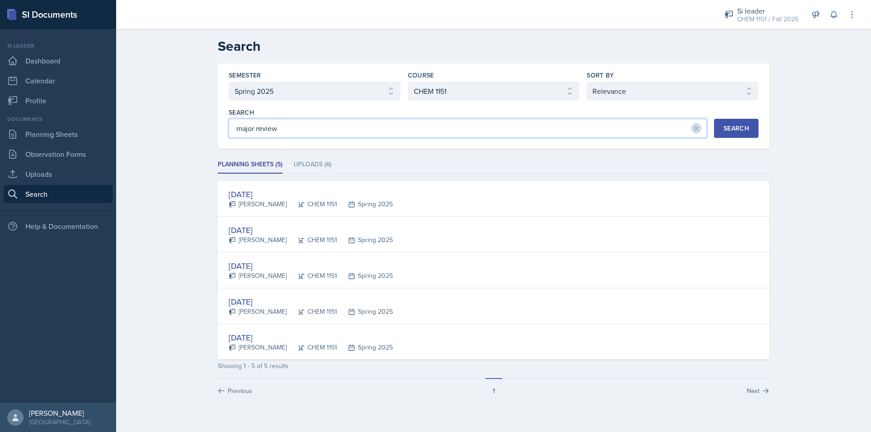
click at [308, 124] on input "major review" at bounding box center [468, 128] width 478 height 19
drag, startPoint x: 308, startPoint y: 124, endPoint x: 207, endPoint y: 129, distance: 100.8
click at [207, 129] on div "Semester Select semester All Fall 2025 Summer 2025 Spring 2025 Fall 2024 Summer…" at bounding box center [493, 240] width 581 height 354
click at [240, 130] on input "major review" at bounding box center [468, 128] width 478 height 19
drag, startPoint x: 289, startPoint y: 130, endPoint x: 165, endPoint y: 132, distance: 124.3
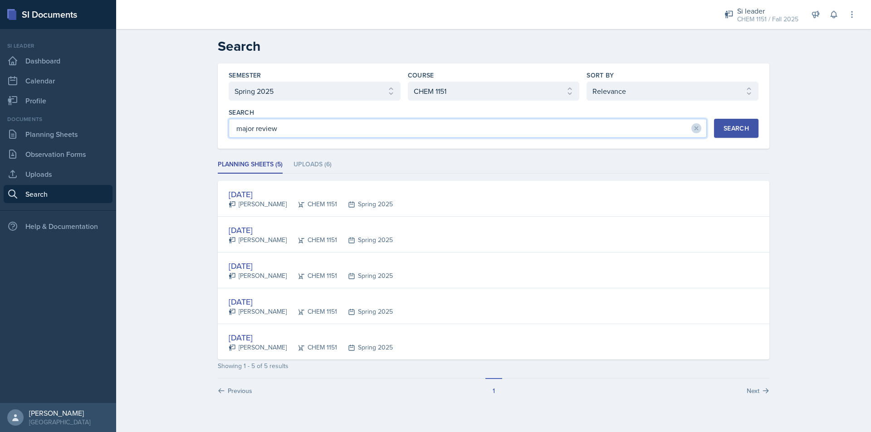
click at [165, 132] on div "Search Semester Select semester All Fall 2025 Summer 2025 Spring 2025 Fall 2024…" at bounding box center [493, 223] width 755 height 388
click at [284, 91] on select "Select semester All Fall 2025 Summer 2025 Spring 2025 Fall 2024 Summer 2024 Spr…" at bounding box center [315, 91] width 172 height 19
select select "fdafff46-e41d-4fb5-bc01-8e907fc441b1"
click at [229, 82] on select "Select semester All Fall 2025 Summer 2025 Spring 2025 Fall 2024 Summer 2024 Spr…" at bounding box center [315, 91] width 172 height 19
type input "p"
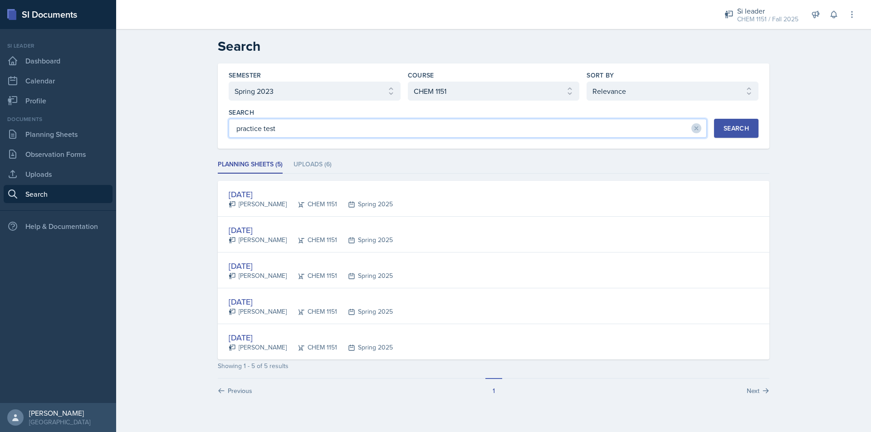
type input "practice test"
click at [736, 127] on div "Search" at bounding box center [735, 128] width 25 height 7
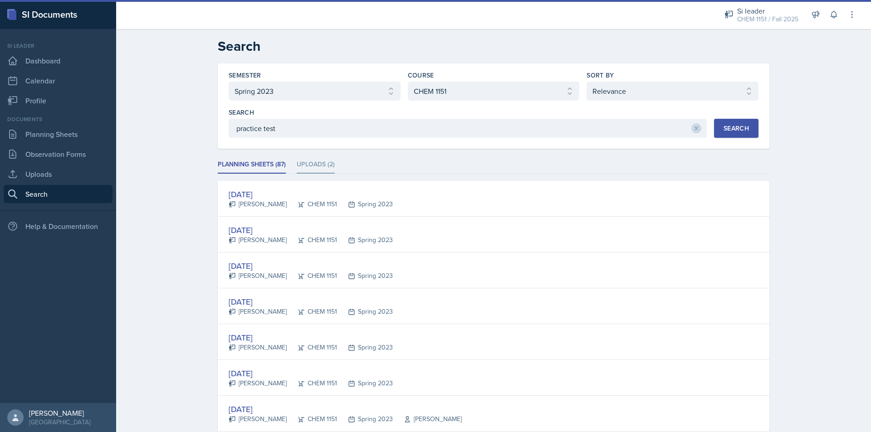
click at [317, 163] on li "Uploads (2)" at bounding box center [316, 165] width 38 height 18
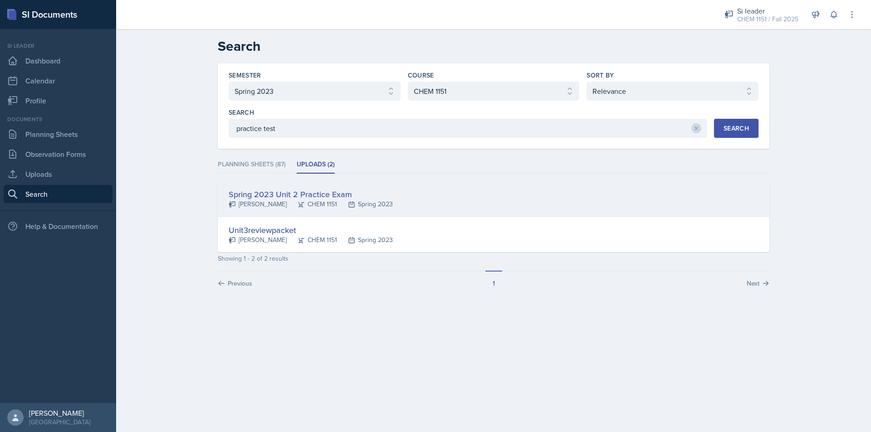
click at [330, 193] on div "Spring 2023 Unit 2 Practice Exam" at bounding box center [311, 194] width 164 height 12
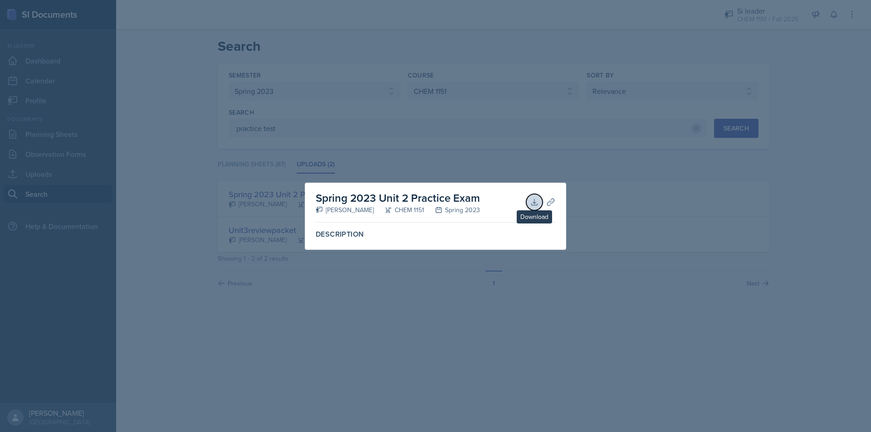
click at [536, 205] on icon at bounding box center [534, 202] width 9 height 9
